Goal: Find specific page/section: Find specific page/section

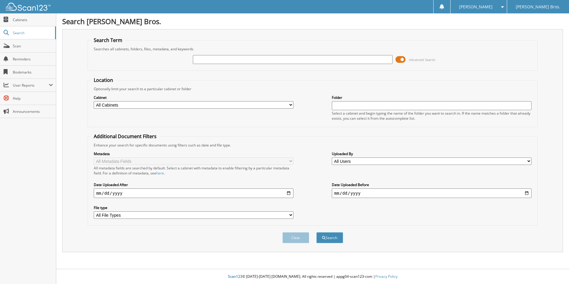
click at [363, 54] on div "Advanced Search" at bounding box center [313, 60] width 444 height 16
click at [400, 58] on span at bounding box center [401, 59] width 10 height 9
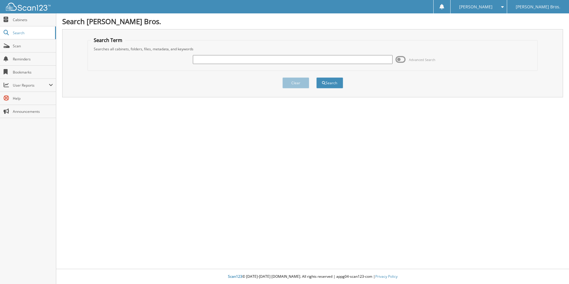
click at [219, 57] on input "text" at bounding box center [293, 59] width 200 height 9
paste input "707713"
type input "707713"
click at [330, 81] on button "Search" at bounding box center [329, 82] width 27 height 11
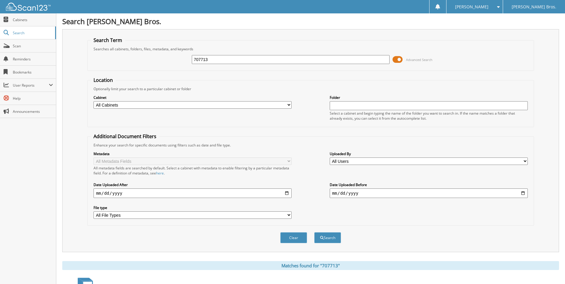
click at [401, 58] on span at bounding box center [397, 59] width 10 height 9
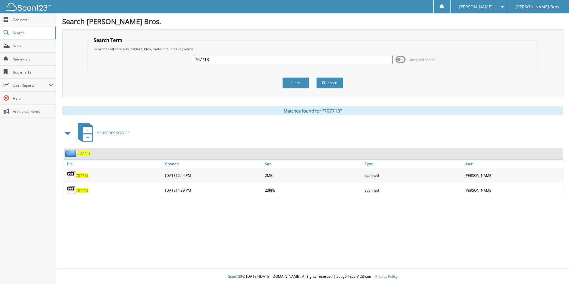
click at [78, 176] on span "707713" at bounding box center [82, 175] width 13 height 5
